Goal: Find specific page/section: Find specific page/section

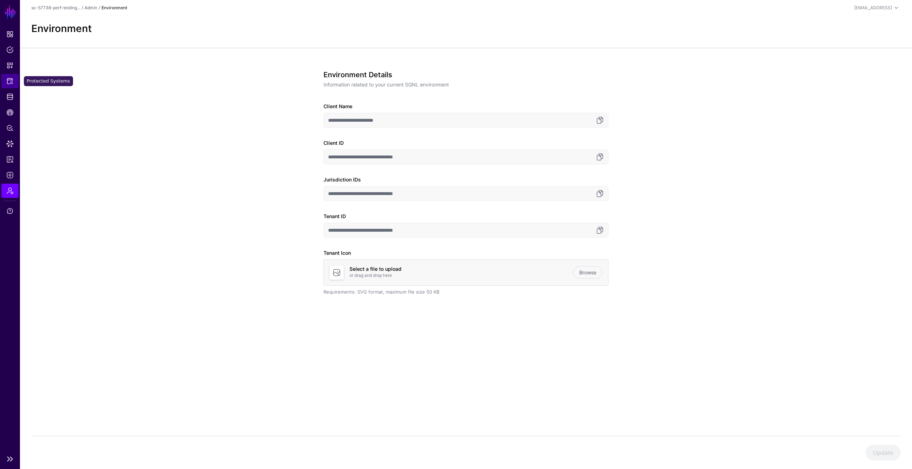
click at [14, 82] on link "Protected Systems" at bounding box center [9, 81] width 17 height 14
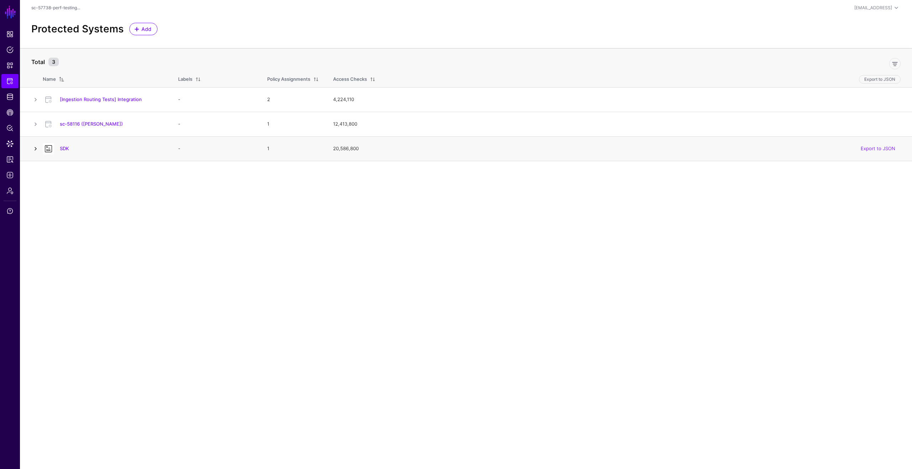
click at [38, 149] on link at bounding box center [35, 149] width 9 height 9
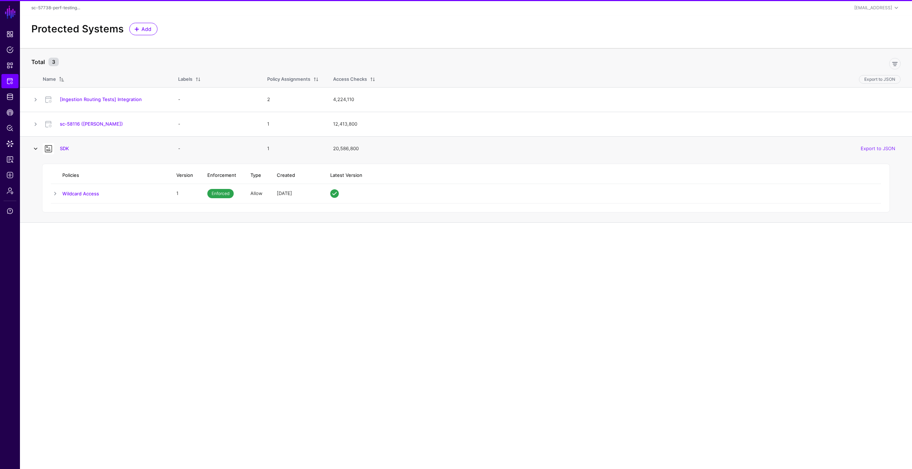
click at [38, 149] on link at bounding box center [35, 149] width 9 height 9
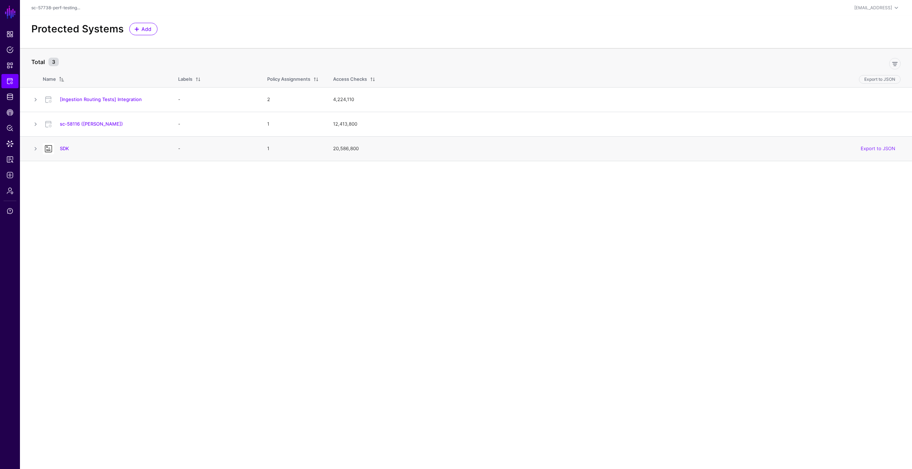
drag, startPoint x: 73, startPoint y: 150, endPoint x: 58, endPoint y: 150, distance: 15.0
click at [58, 150] on div "SDK" at bounding box center [112, 148] width 110 height 6
copy link "SDK"
click at [160, 184] on main "SGNL Dashboard Policies Snippets Protected Systems Identity Data Fabric CAEP Hu…" at bounding box center [456, 234] width 912 height 469
click at [67, 147] on link "SDK" at bounding box center [64, 149] width 9 height 6
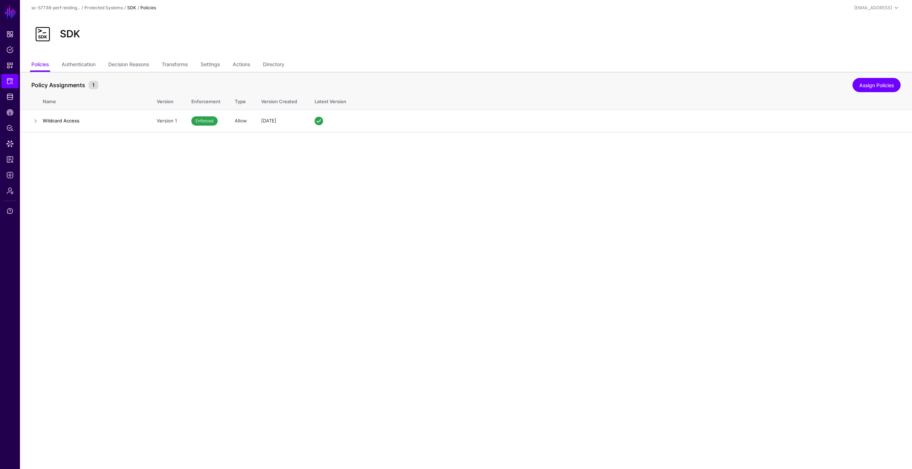
click at [173, 147] on main "SGNL Dashboard Policies Snippets Protected Systems Identity Data Fabric CAEP Hu…" at bounding box center [456, 234] width 912 height 469
click at [115, 10] on div "Protected Systems" at bounding box center [103, 8] width 38 height 6
click at [115, 8] on link "Protected Systems" at bounding box center [103, 7] width 38 height 5
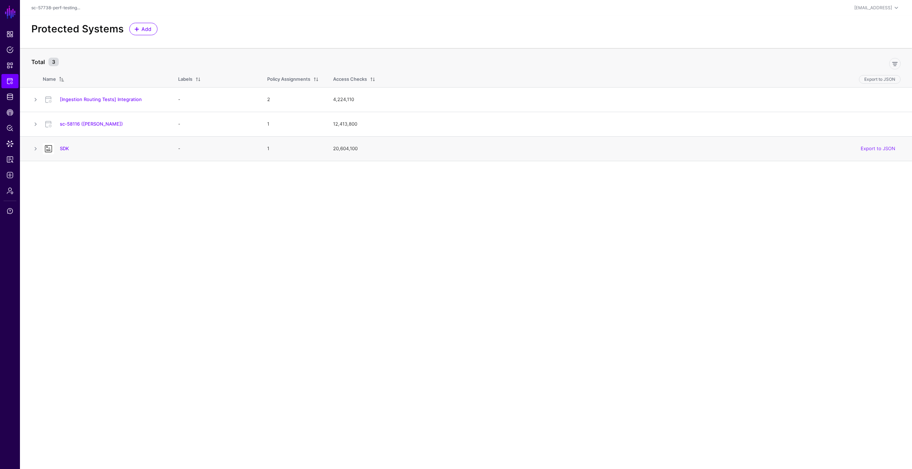
drag, startPoint x: 62, startPoint y: 151, endPoint x: 58, endPoint y: 151, distance: 4.3
click at [58, 151] on div "SDK" at bounding box center [103, 148] width 127 height 11
copy link "SDK"
click at [12, 191] on span "Admin" at bounding box center [9, 190] width 7 height 7
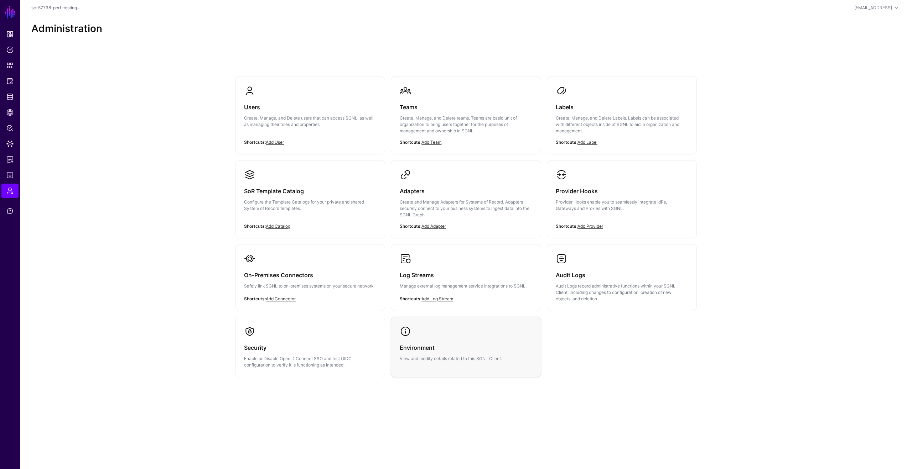
click at [447, 344] on h3 "Environment" at bounding box center [466, 348] width 132 height 10
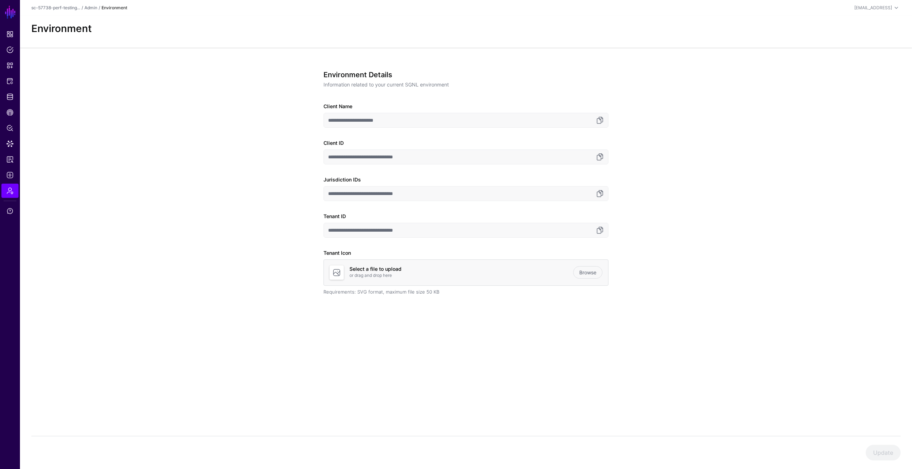
click at [594, 230] on div at bounding box center [599, 230] width 10 height 9
click at [603, 230] on link at bounding box center [599, 230] width 9 height 9
